Goal: Check status: Check status

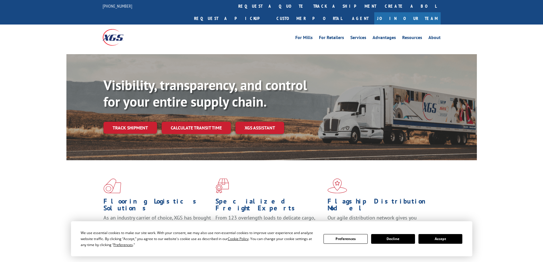
click at [125, 126] on div "Visibility, transparency, and control for your entire supply chain. Track shipm…" at bounding box center [291, 117] width 374 height 80
click at [127, 122] on link "Track shipment" at bounding box center [131, 128] width 54 height 12
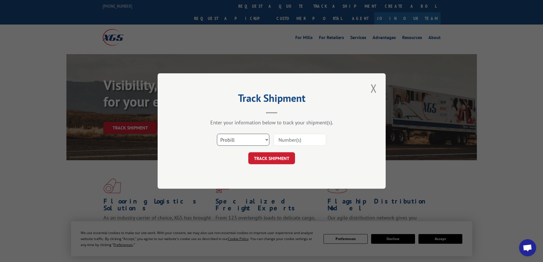
click at [258, 141] on select "Select category... Probill BOL PO" at bounding box center [243, 140] width 52 height 12
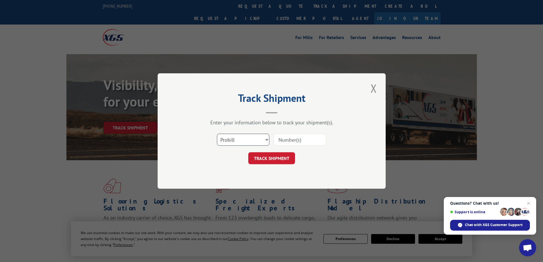
click at [258, 141] on select "Select category... Probill BOL PO" at bounding box center [243, 140] width 52 height 12
click at [305, 141] on input at bounding box center [300, 140] width 52 height 12
paste input "S3877820"
type input "S3877820"
click at [283, 157] on button "TRACK SHIPMENT" at bounding box center [271, 158] width 47 height 12
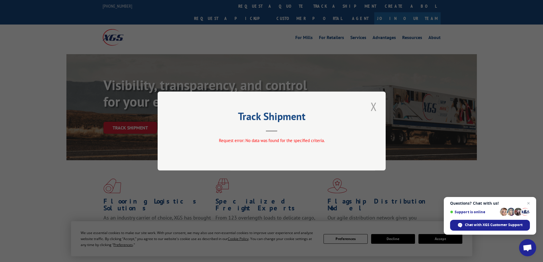
click at [377, 104] on button "Close modal" at bounding box center [374, 107] width 10 height 16
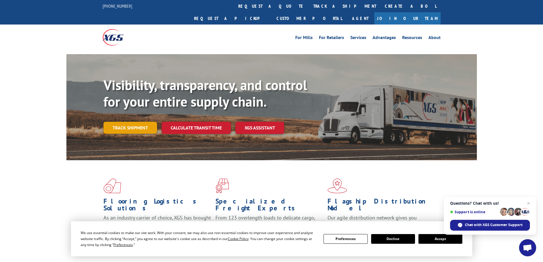
click at [134, 122] on link "Track shipment" at bounding box center [131, 128] width 54 height 12
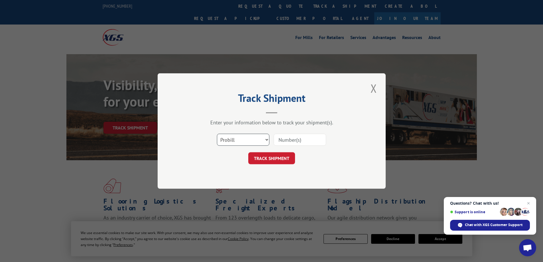
click at [232, 140] on select "Select category... Probill BOL PO" at bounding box center [243, 140] width 52 height 12
select select "bol"
click at [217, 134] on select "Select category... Probill BOL PO" at bounding box center [243, 140] width 52 height 12
click at [296, 139] on input at bounding box center [300, 140] width 52 height 12
paste input "S3877820"
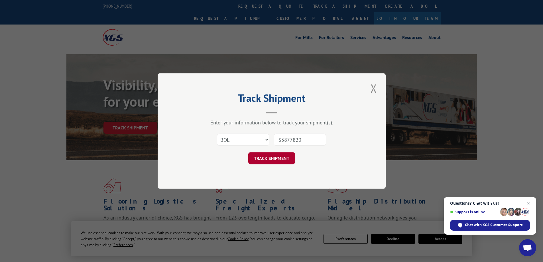
type input "S3877820"
click at [281, 153] on button "TRACK SHIPMENT" at bounding box center [271, 158] width 47 height 12
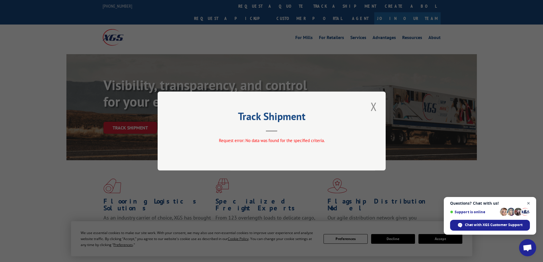
click at [530, 204] on span "Open chat" at bounding box center [528, 203] width 7 height 7
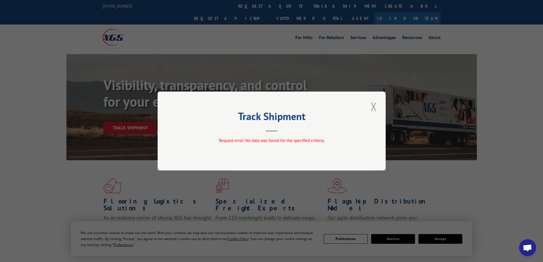
click at [372, 107] on button "Close modal" at bounding box center [374, 107] width 10 height 16
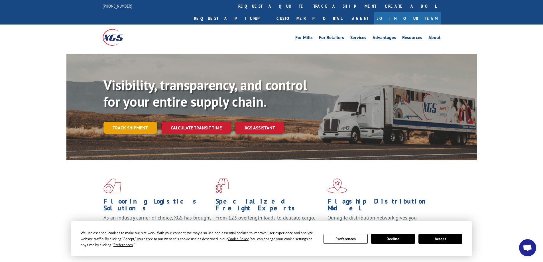
click at [132, 122] on link "Track shipment" at bounding box center [131, 128] width 54 height 12
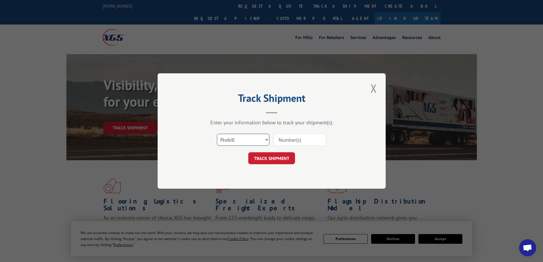
click at [259, 141] on select "Select category... Probill BOL PO" at bounding box center [243, 140] width 52 height 12
select select "po"
click at [217, 134] on select "Select category... Probill BOL PO" at bounding box center [243, 140] width 52 height 12
drag, startPoint x: 314, startPoint y: 129, endPoint x: 312, endPoint y: 135, distance: 6.3
click at [314, 129] on div "Enter your information below to track your shipment(s). Select category... Prob…" at bounding box center [271, 141] width 171 height 45
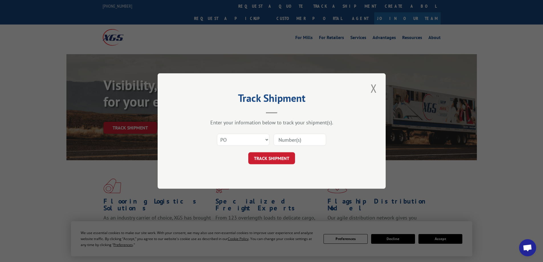
click at [307, 141] on input at bounding box center [300, 140] width 52 height 12
paste input "S3877820"
type input "S3877820"
click at [279, 157] on button "TRACK SHIPMENT" at bounding box center [271, 158] width 47 height 12
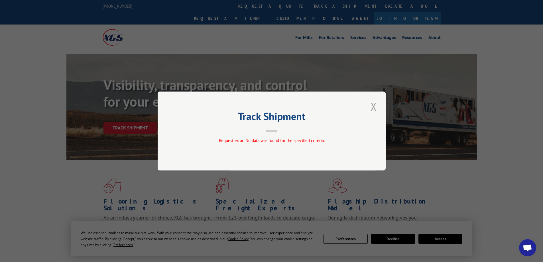
click at [374, 108] on button "Close modal" at bounding box center [374, 107] width 10 height 16
